Goal: Task Accomplishment & Management: Manage account settings

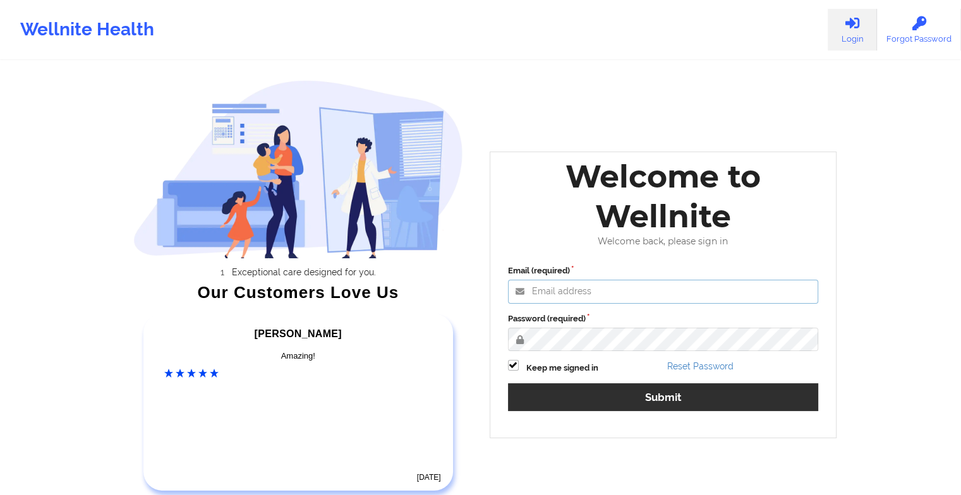
type input "[EMAIL_ADDRESS][DOMAIN_NAME]"
click at [658, 366] on div "Keep me signed in" at bounding box center [583, 367] width 160 height 15
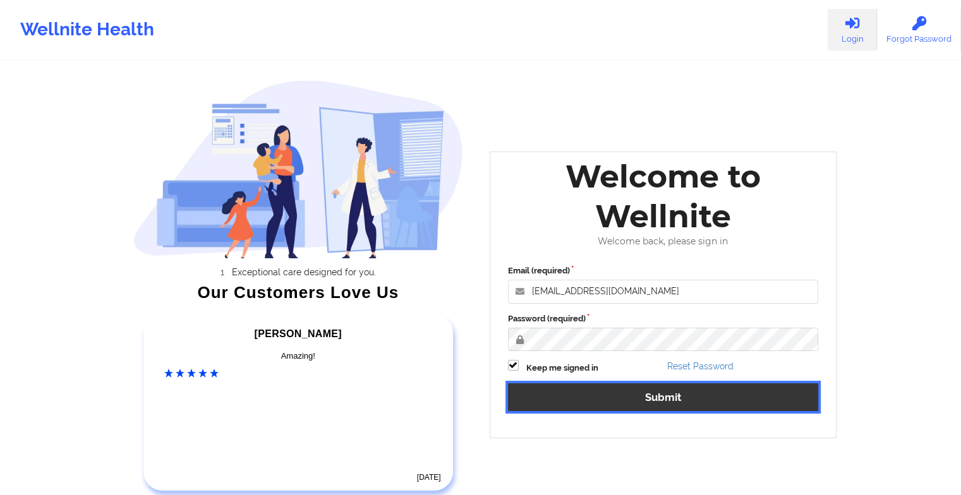
click at [635, 407] on button "Submit" at bounding box center [663, 396] width 311 height 27
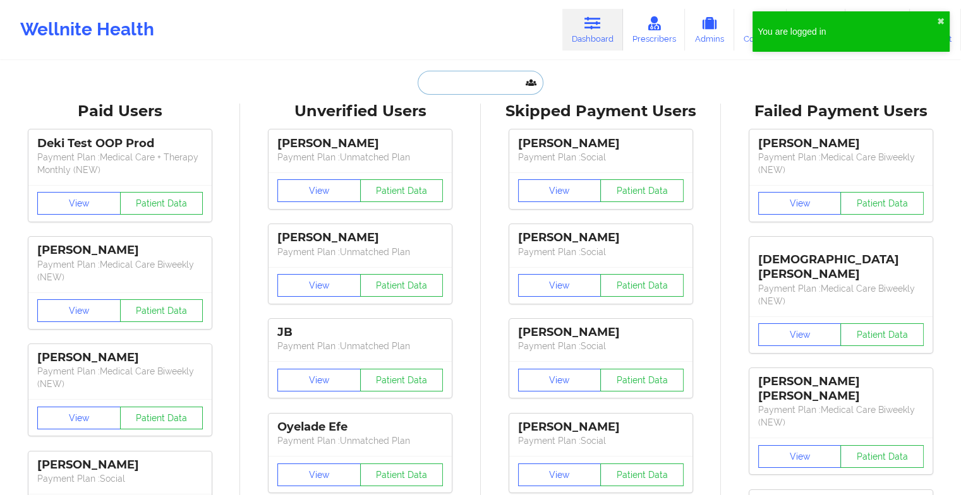
click at [463, 74] on input "text" at bounding box center [480, 83] width 125 height 24
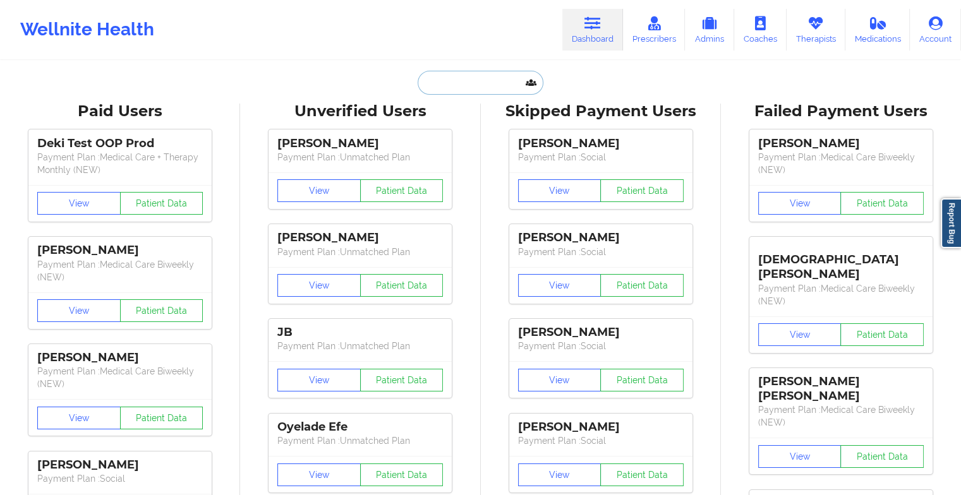
paste input "[PERSON_NAME]"
type input "[PERSON_NAME]"
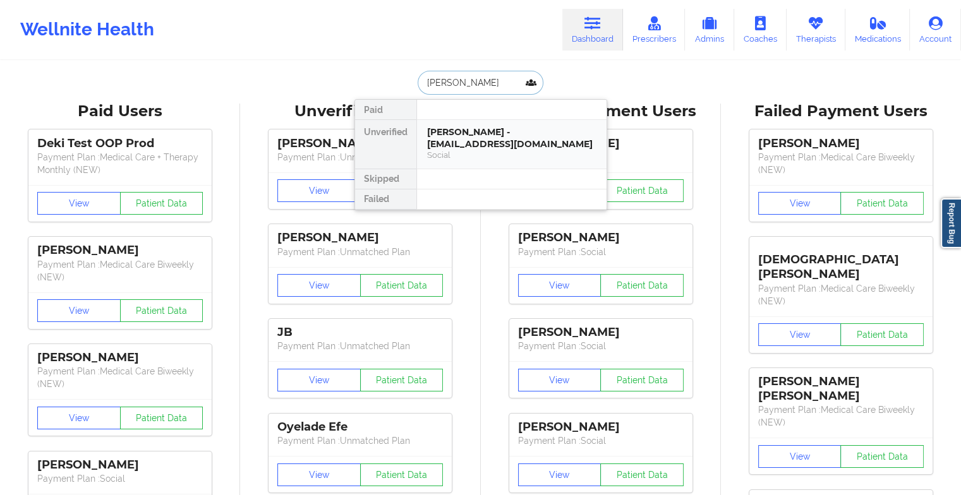
click at [464, 143] on div "[PERSON_NAME] - [EMAIL_ADDRESS][DOMAIN_NAME]" at bounding box center [511, 137] width 169 height 23
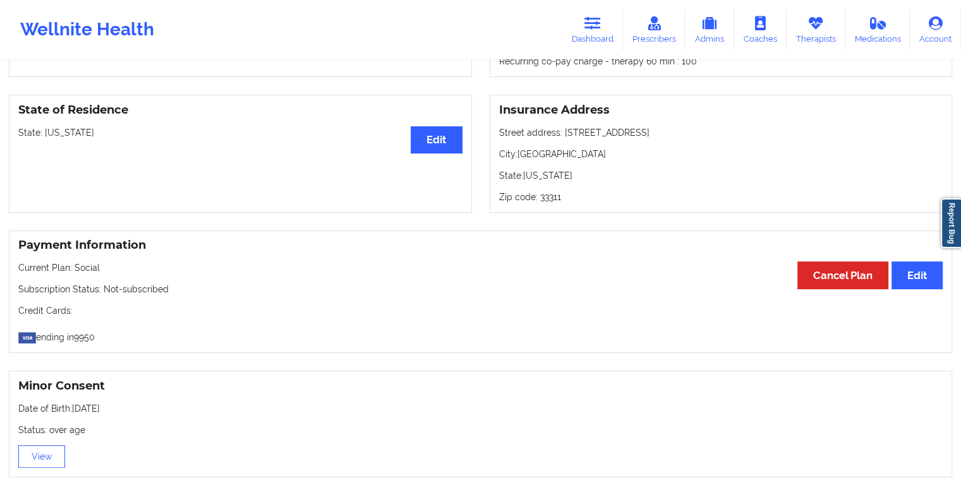
scroll to position [509, 0]
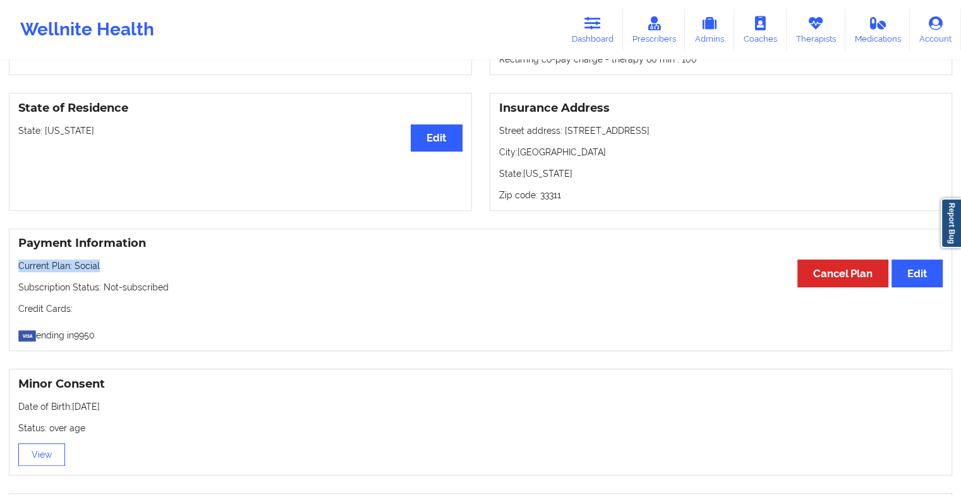
drag, startPoint x: 639, startPoint y: 263, endPoint x: 639, endPoint y: 251, distance: 11.4
click at [639, 251] on div "Payment Information Edit Cancel Plan Current Plan: Social Subscription Status: …" at bounding box center [480, 290] width 943 height 123
drag, startPoint x: 639, startPoint y: 251, endPoint x: 591, endPoint y: 300, distance: 67.9
click at [591, 300] on div "Payment Information Edit Cancel Plan Current Plan: Social Subscription Status: …" at bounding box center [480, 290] width 943 height 123
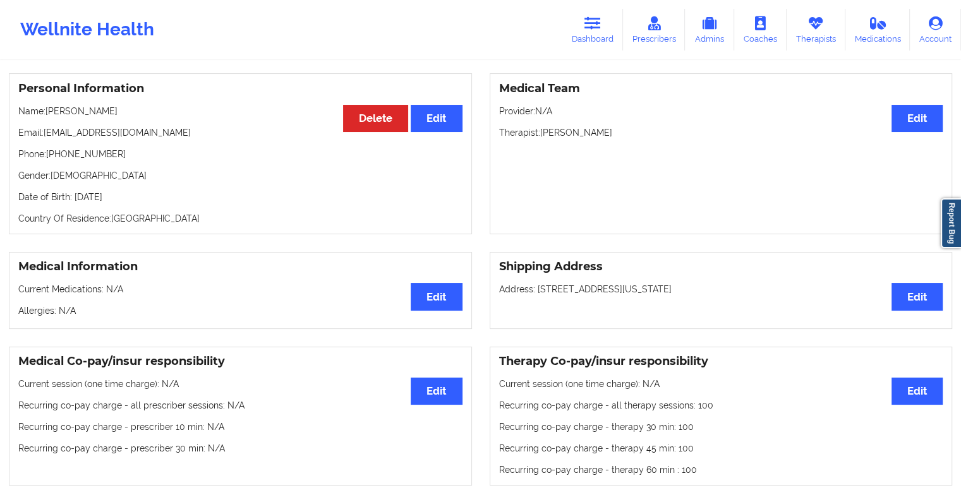
scroll to position [100, 0]
